Goal: Task Accomplishment & Management: Use online tool/utility

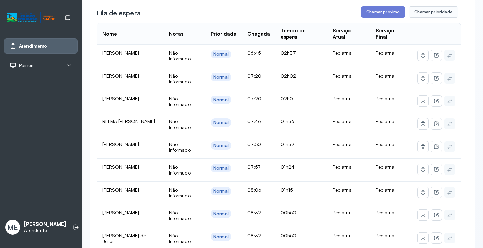
scroll to position [101, 0]
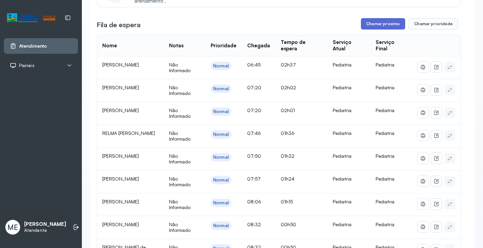
click at [386, 29] on button "Chamar próximo" at bounding box center [383, 23] width 44 height 11
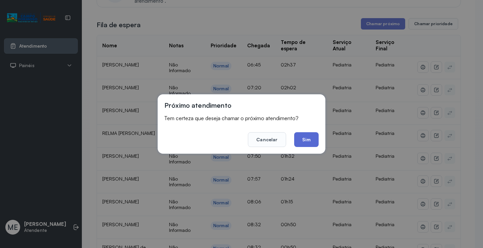
click at [301, 139] on button "Sim" at bounding box center [306, 139] width 24 height 15
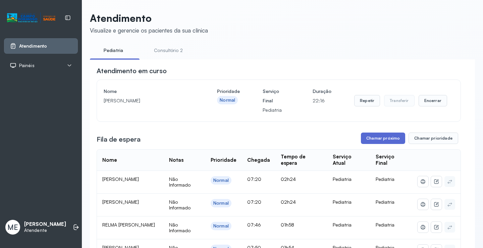
click at [381, 137] on button "Chamar próximo" at bounding box center [383, 138] width 44 height 11
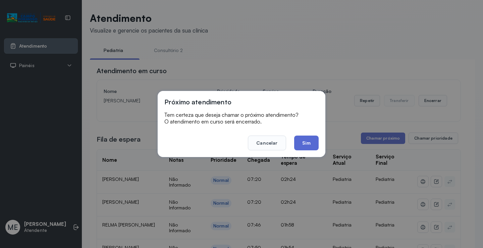
click at [303, 141] on button "Sim" at bounding box center [306, 143] width 24 height 15
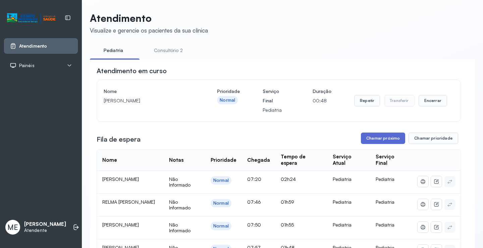
click at [374, 143] on button "Chamar próximo" at bounding box center [383, 138] width 44 height 11
click at [390, 142] on button "Chamar próximo" at bounding box center [383, 138] width 44 height 11
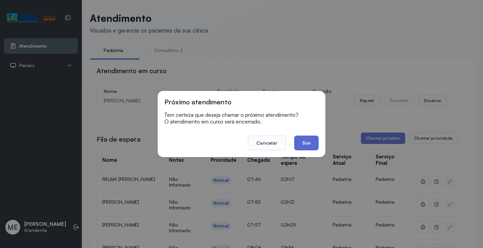
click at [307, 141] on button "Sim" at bounding box center [306, 143] width 24 height 15
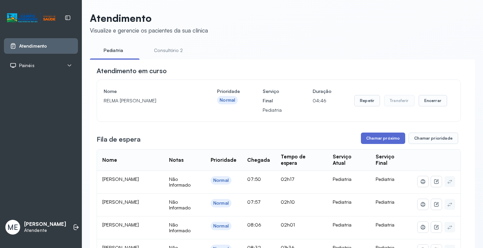
click at [377, 141] on button "Chamar próximo" at bounding box center [383, 138] width 44 height 11
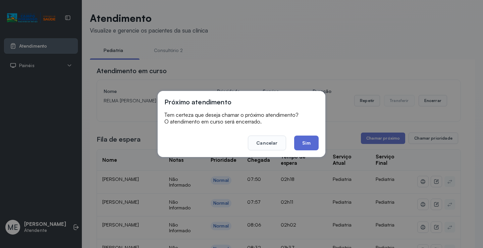
click at [311, 149] on button "Sim" at bounding box center [306, 143] width 24 height 15
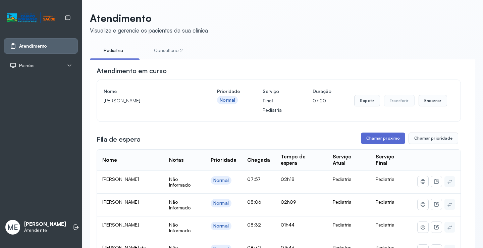
click at [380, 138] on button "Chamar próximo" at bounding box center [383, 138] width 44 height 11
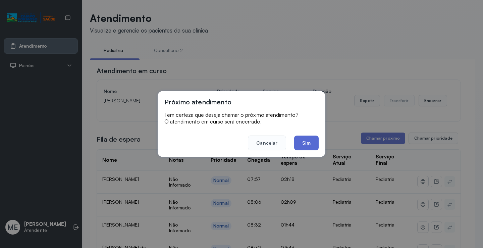
click at [307, 144] on button "Sim" at bounding box center [306, 143] width 24 height 15
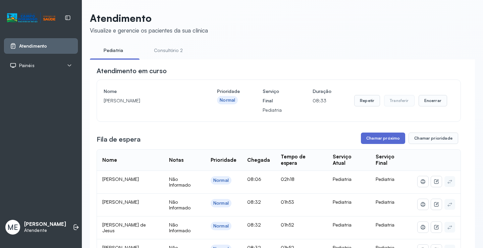
click at [381, 140] on button "Chamar próximo" at bounding box center [383, 138] width 44 height 11
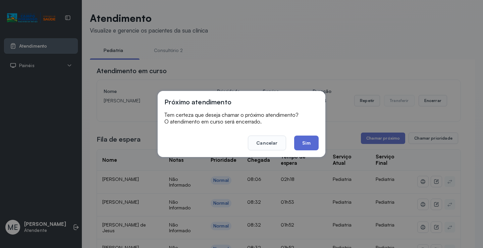
click at [307, 143] on button "Sim" at bounding box center [306, 143] width 24 height 15
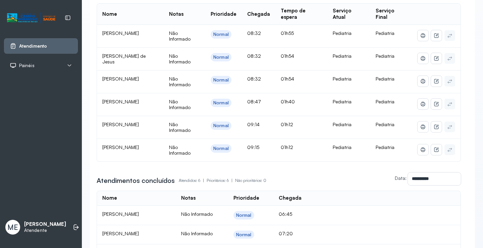
scroll to position [135, 0]
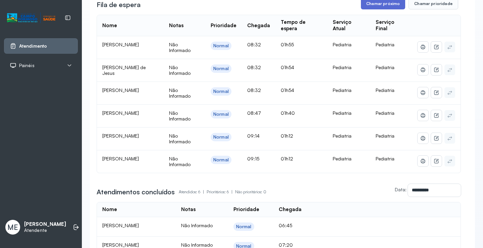
click at [378, 6] on button "Chamar próximo" at bounding box center [383, 3] width 44 height 11
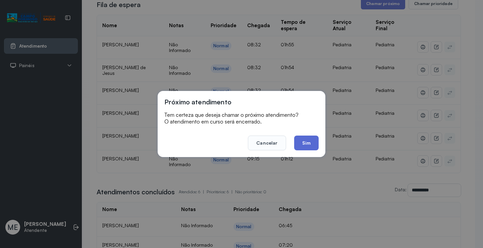
click at [300, 141] on button "Sim" at bounding box center [306, 143] width 24 height 15
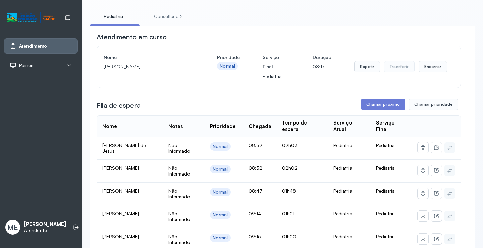
scroll to position [67, 0]
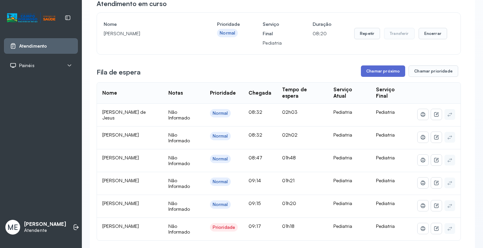
click at [381, 73] on button "Chamar próximo" at bounding box center [383, 70] width 44 height 11
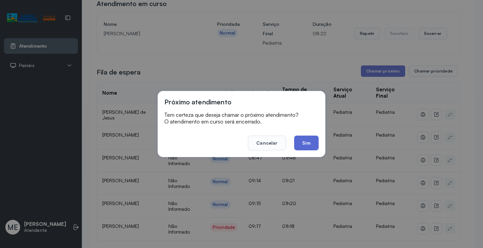
click at [303, 144] on button "Sim" at bounding box center [306, 143] width 24 height 15
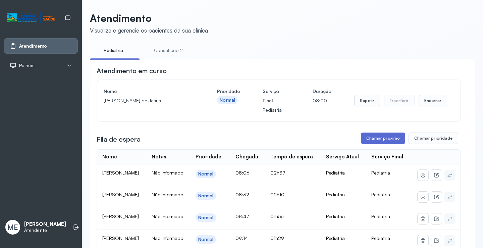
click at [380, 143] on button "Chamar próximo" at bounding box center [383, 138] width 44 height 11
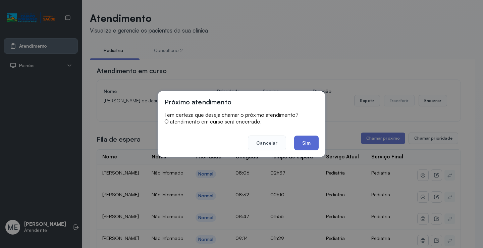
click at [307, 140] on button "Sim" at bounding box center [306, 143] width 24 height 15
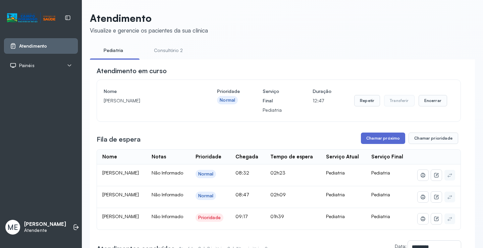
click at [400, 143] on button "Chamar próximo" at bounding box center [383, 138] width 44 height 11
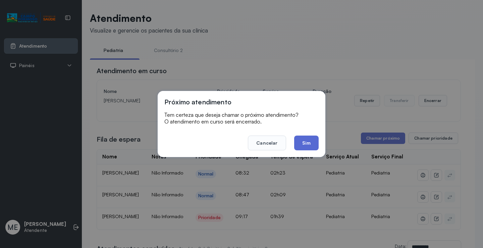
click at [304, 141] on button "Sim" at bounding box center [306, 143] width 24 height 15
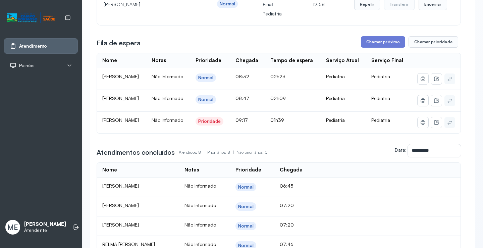
scroll to position [101, 0]
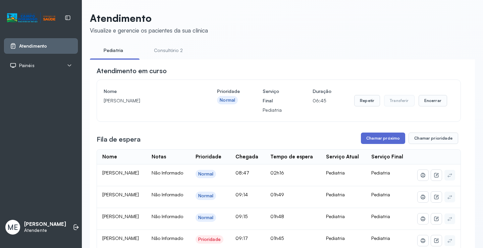
click at [369, 140] on button "Chamar próximo" at bounding box center [383, 138] width 44 height 11
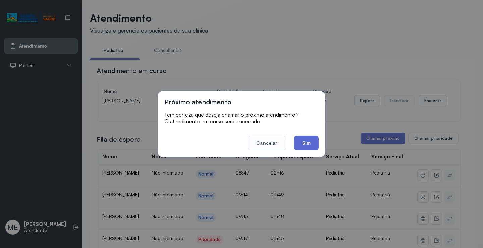
click at [309, 142] on button "Sim" at bounding box center [306, 143] width 24 height 15
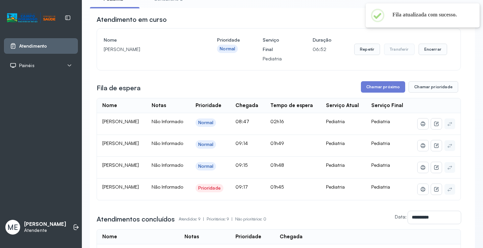
scroll to position [67, 0]
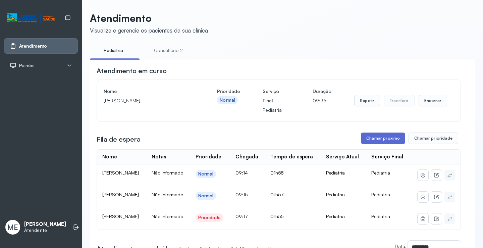
click at [372, 138] on button "Chamar próximo" at bounding box center [383, 138] width 44 height 11
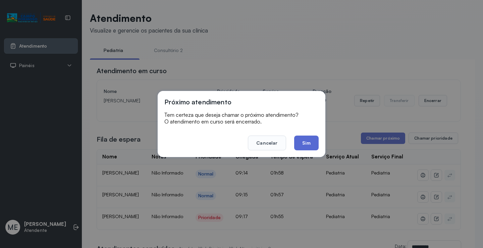
click at [310, 141] on button "Sim" at bounding box center [306, 143] width 24 height 15
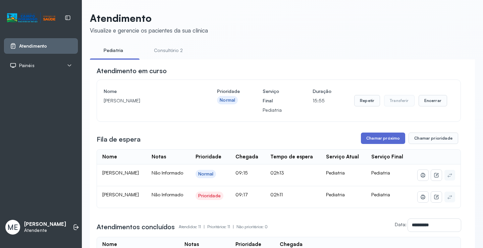
click at [374, 139] on button "Chamar próximo" at bounding box center [383, 138] width 44 height 11
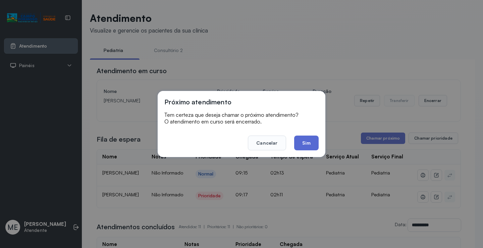
click at [310, 143] on button "Sim" at bounding box center [306, 143] width 24 height 15
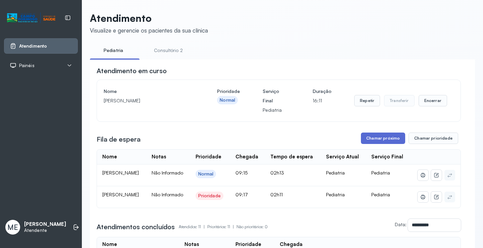
click at [362, 140] on button "Chamar próximo" at bounding box center [383, 138] width 44 height 11
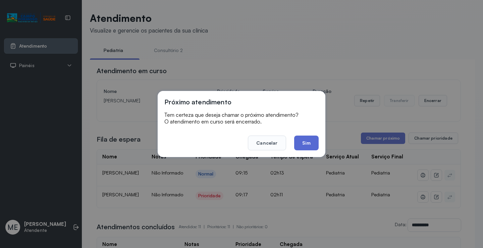
click at [305, 145] on button "Sim" at bounding box center [306, 143] width 24 height 15
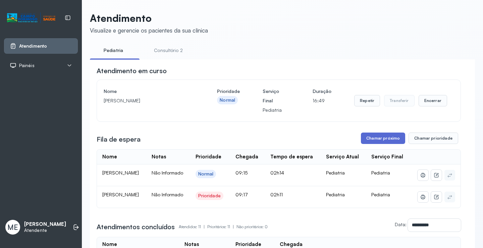
click at [367, 141] on button "Chamar próximo" at bounding box center [383, 138] width 44 height 11
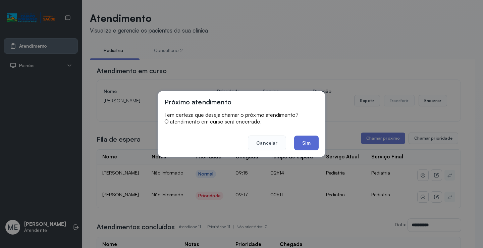
click at [305, 144] on button "Sim" at bounding box center [306, 143] width 24 height 15
